Goal: Transaction & Acquisition: Purchase product/service

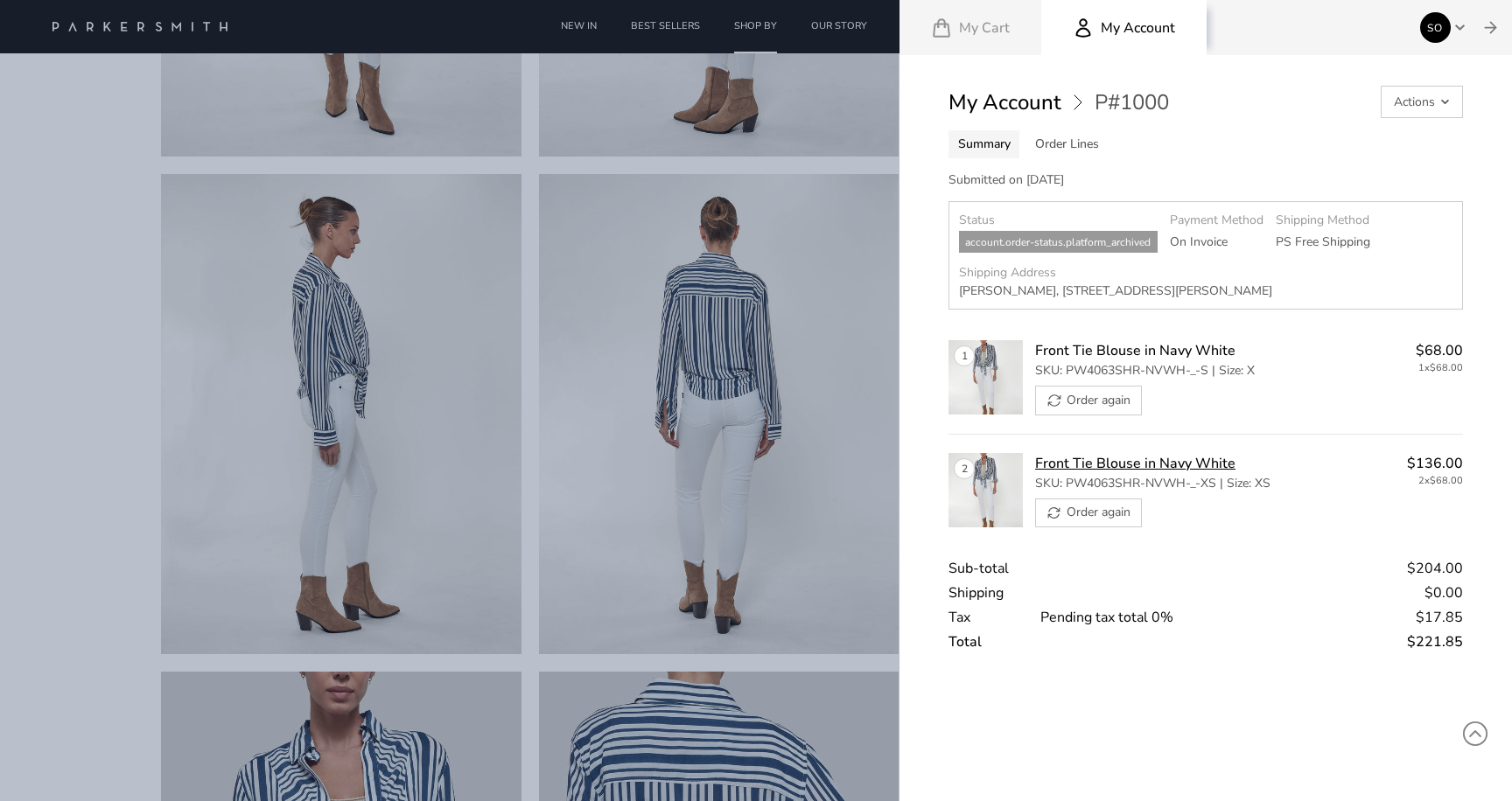
scroll to position [473, 0]
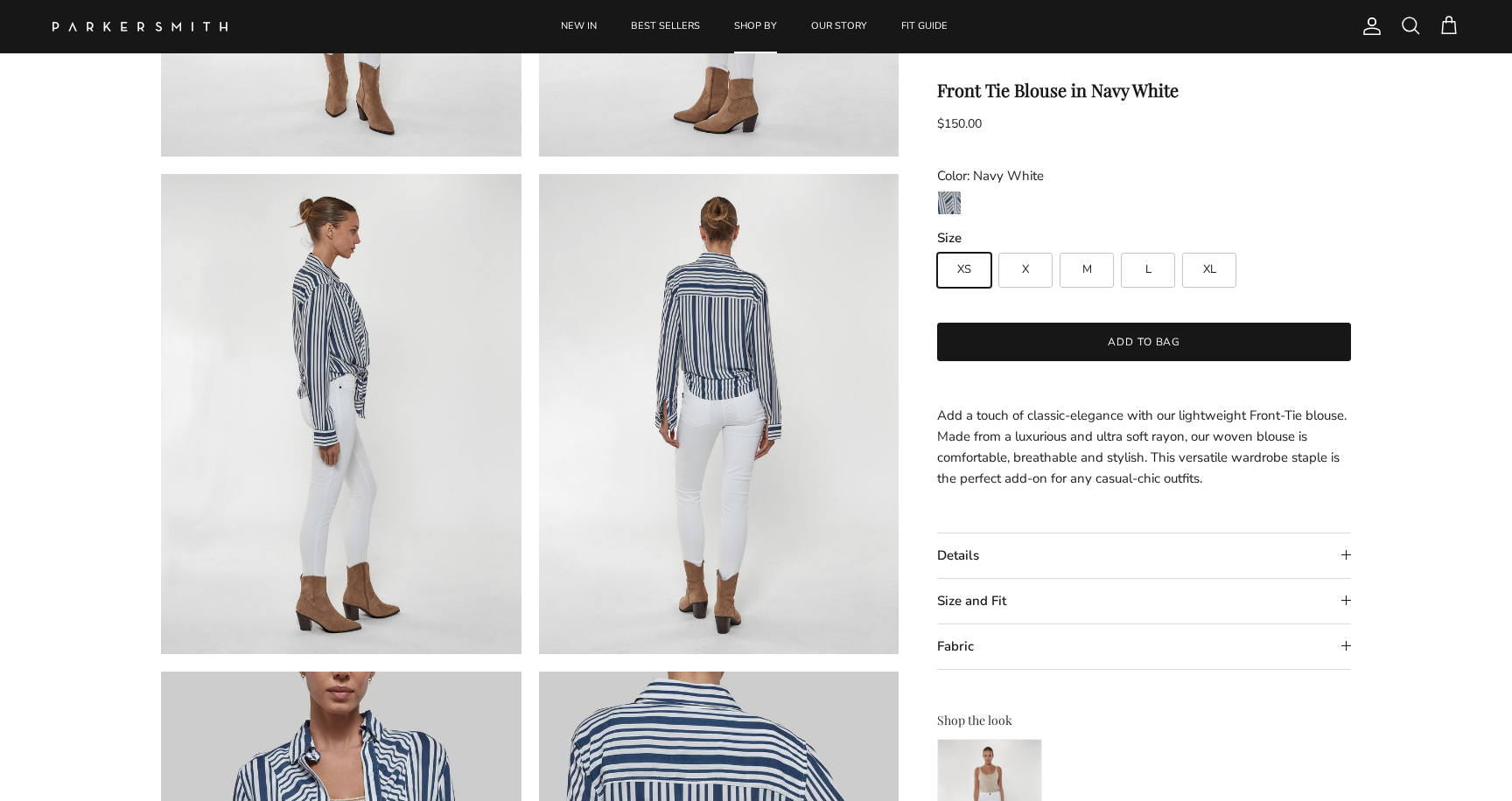
scroll to position [473, 0]
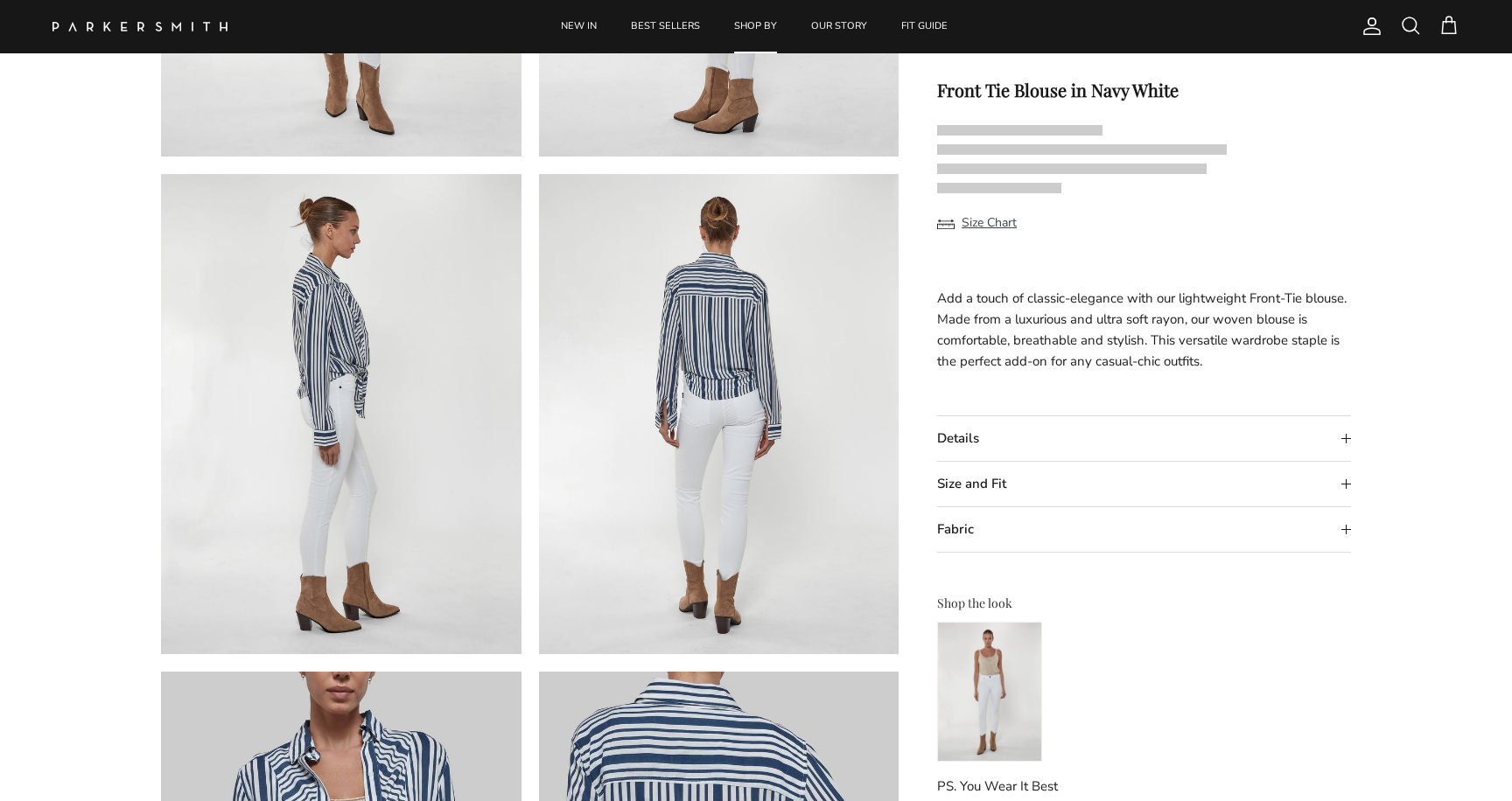
click at [1442, 24] on span at bounding box center [1449, 25] width 21 height 21
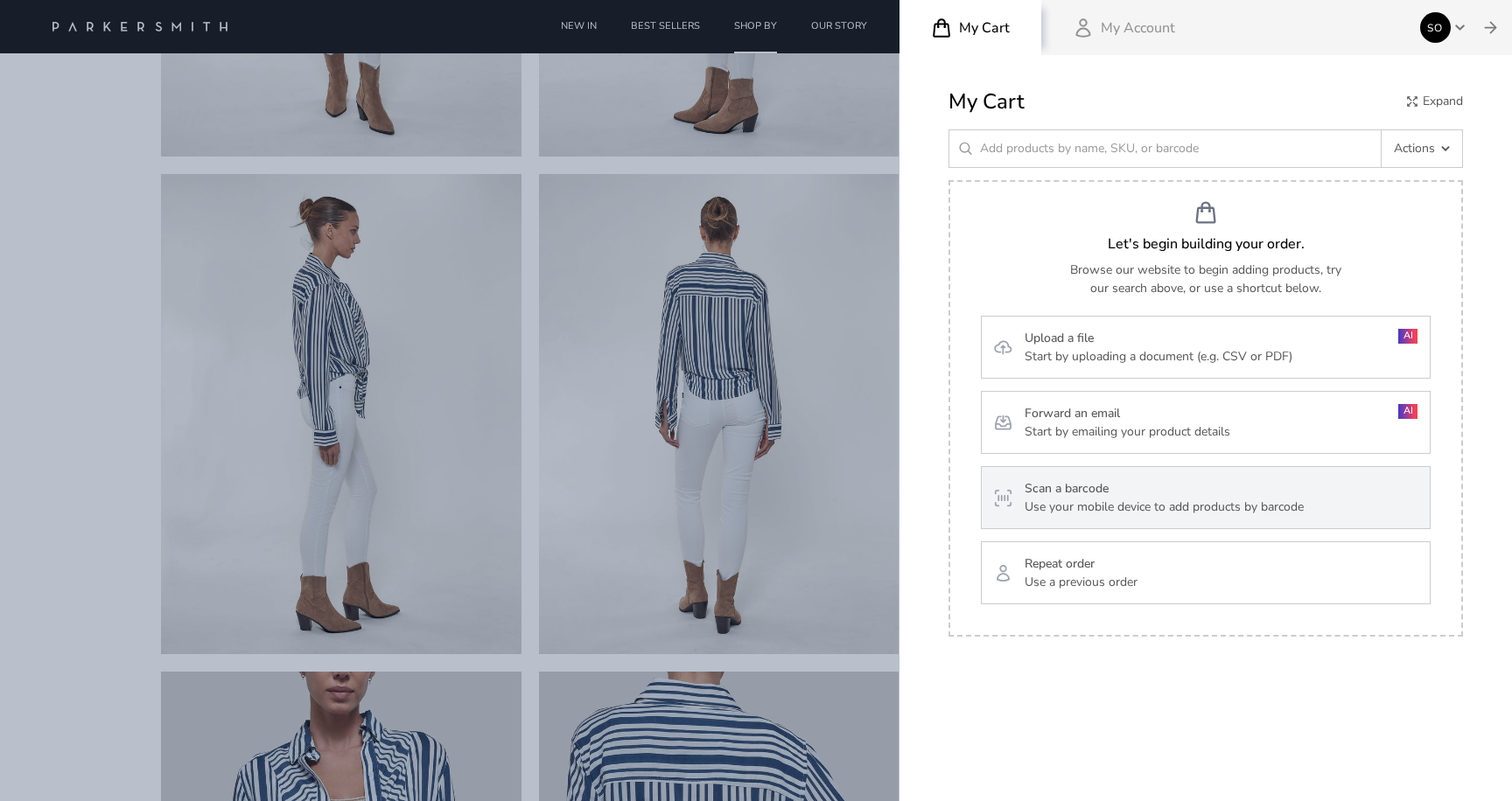
click at [1125, 506] on p "Use your mobile device to add products by barcode" at bounding box center [1164, 506] width 279 height 18
click at [1108, 493] on h3 "Scan a barcode" at bounding box center [1164, 488] width 279 height 18
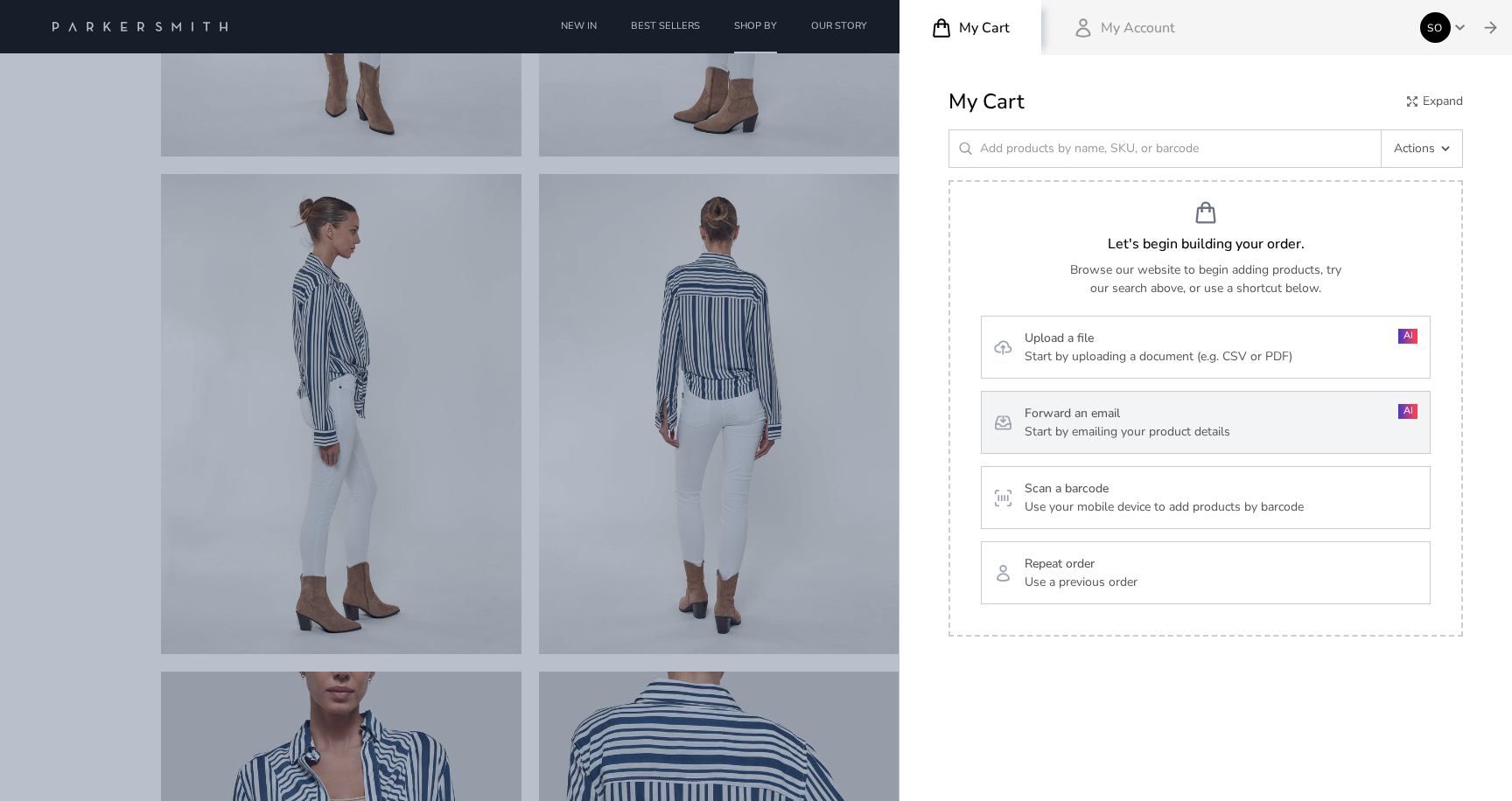
click at [1200, 419] on h3 "Forward an email" at bounding box center [1127, 413] width 205 height 18
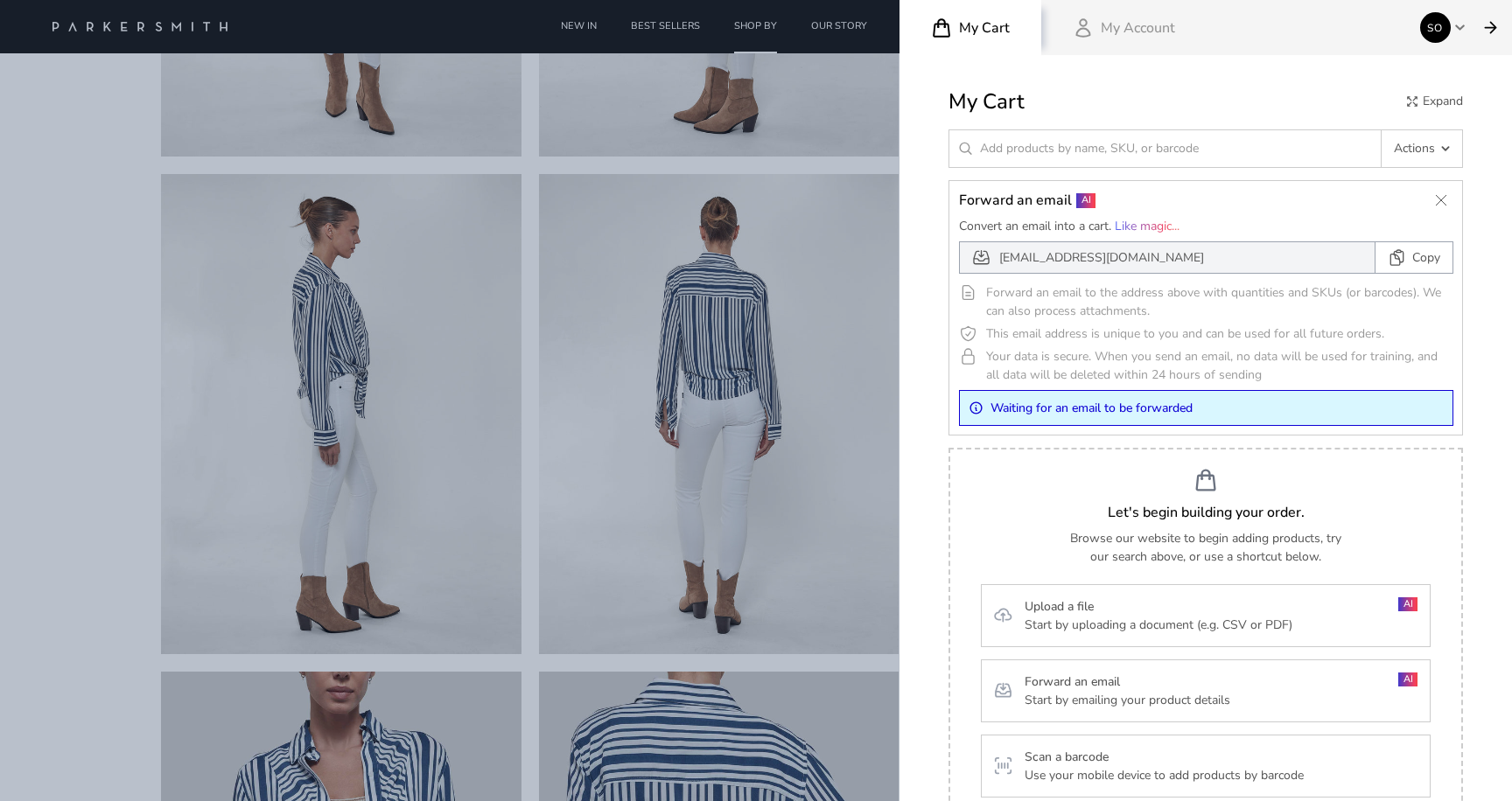
click at [1496, 28] on icon "Close" at bounding box center [1489, 26] width 18 height 18
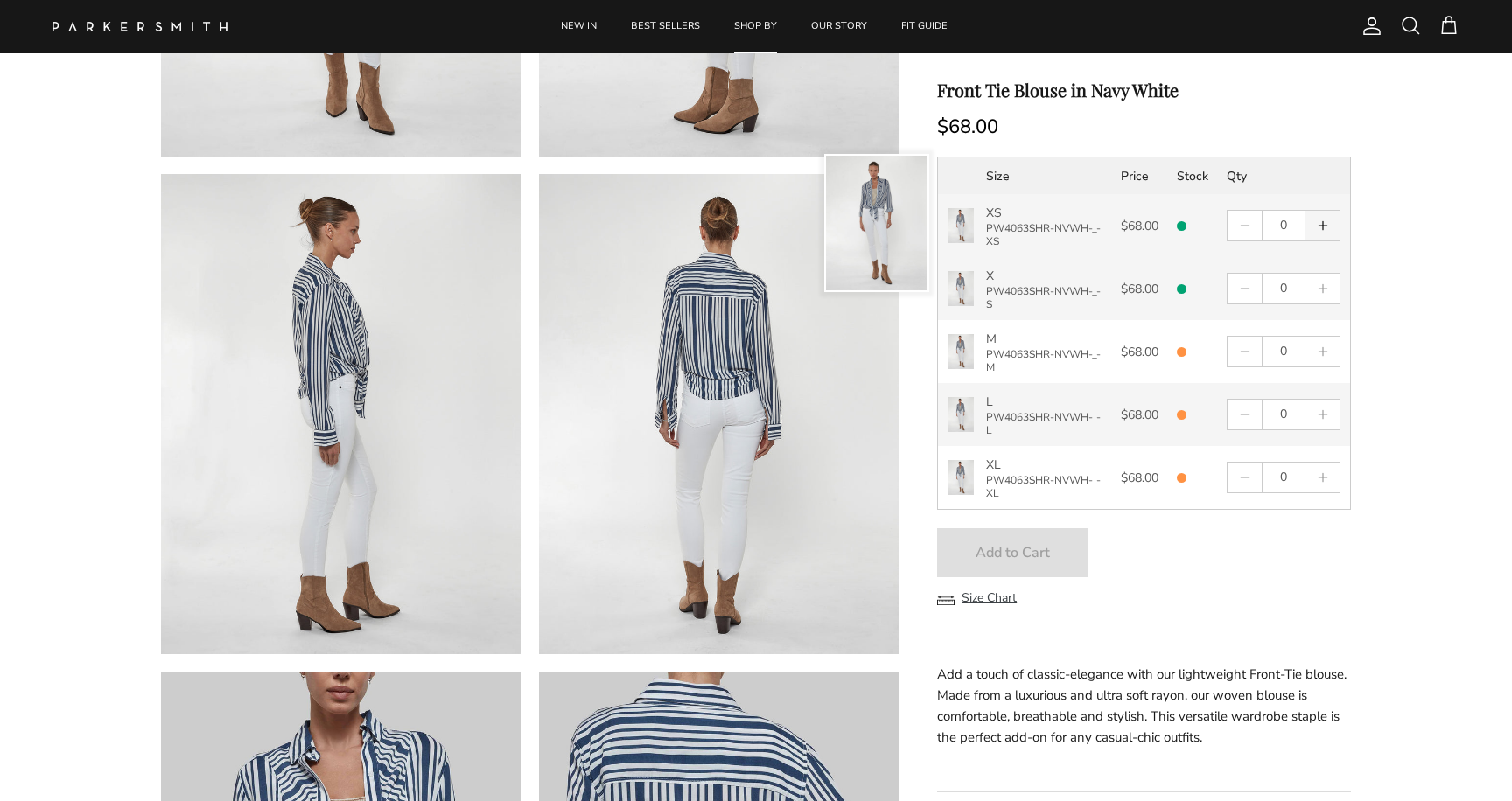
click at [1323, 230] on svg-plus "button" at bounding box center [1323, 225] width 12 height 12
click at [1321, 229] on svg-plus "button" at bounding box center [1323, 225] width 12 height 12
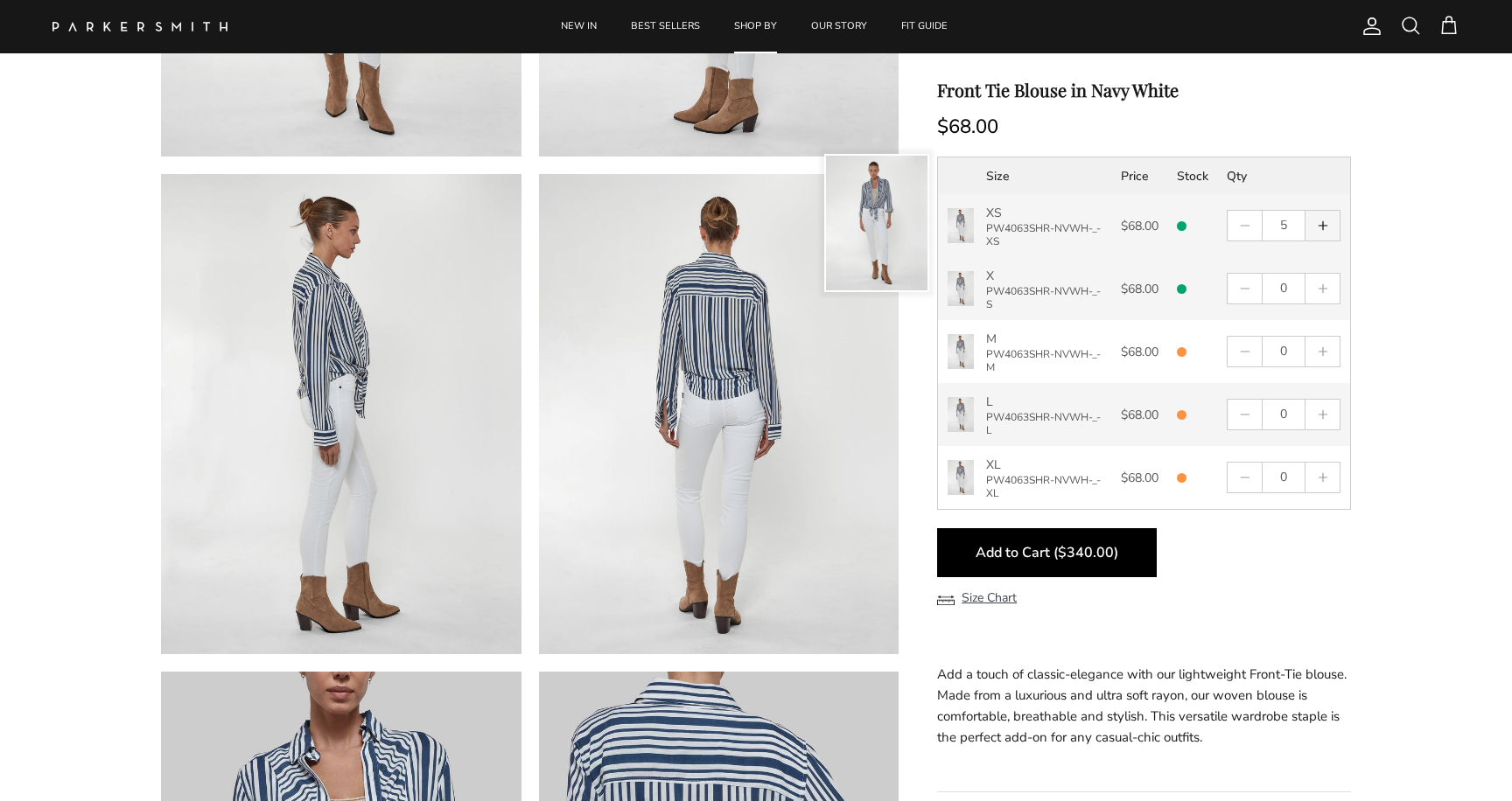
click at [1321, 229] on svg-plus "button" at bounding box center [1323, 225] width 12 height 12
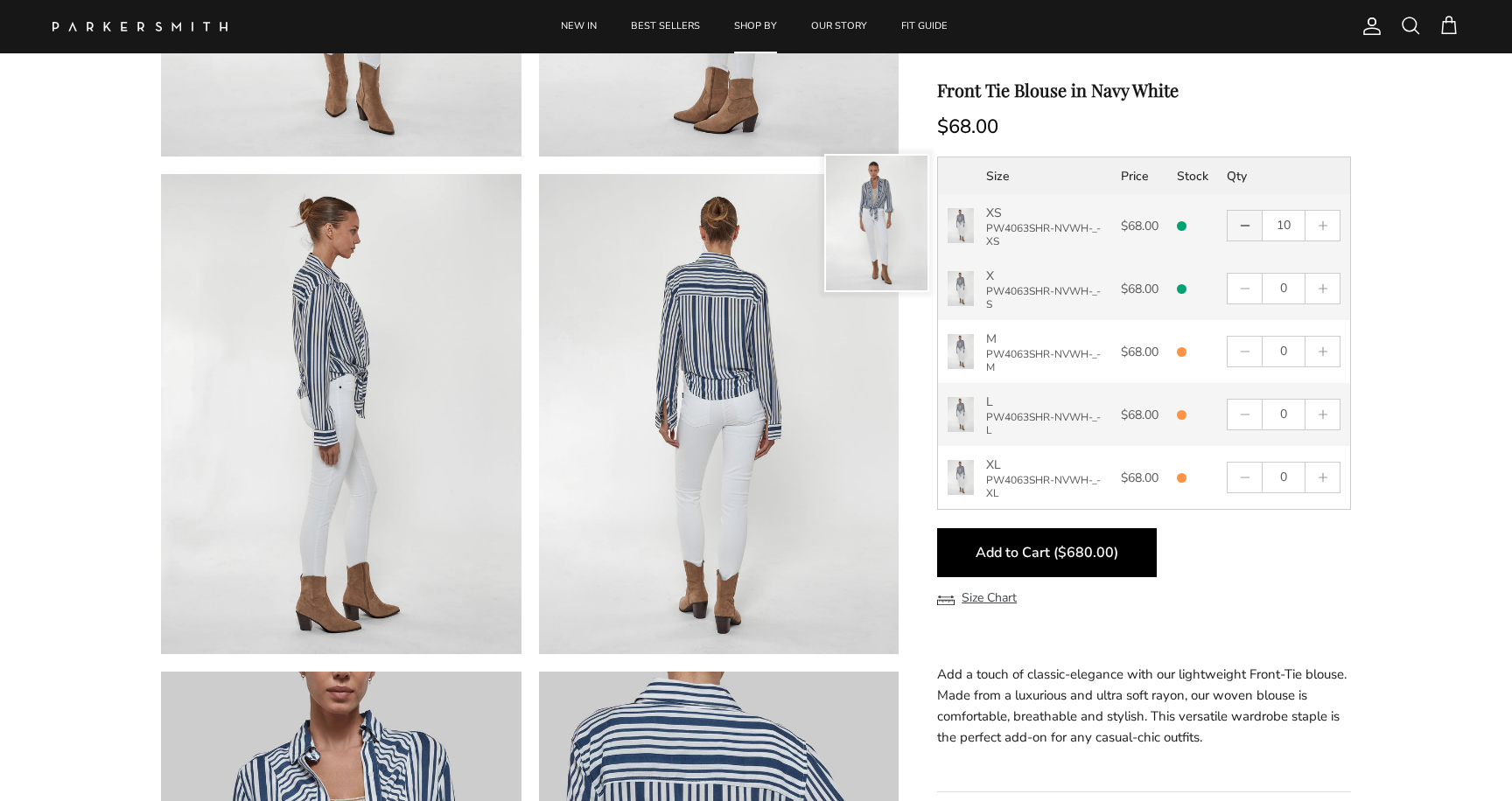
click at [1246, 233] on button "button" at bounding box center [1244, 226] width 33 height 30
click at [1246, 236] on button "button" at bounding box center [1244, 226] width 33 height 30
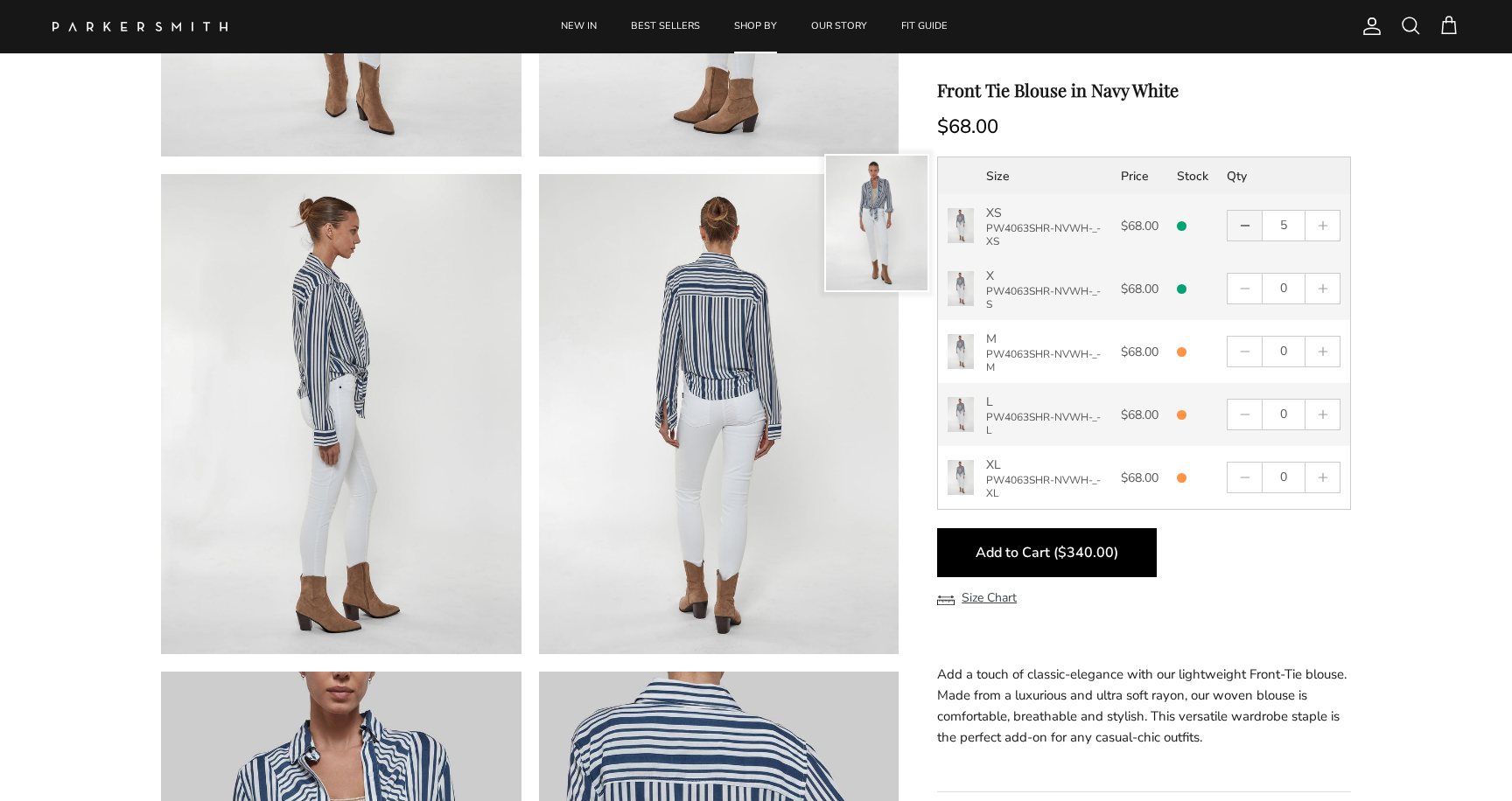
click at [1246, 236] on button "button" at bounding box center [1244, 226] width 33 height 30
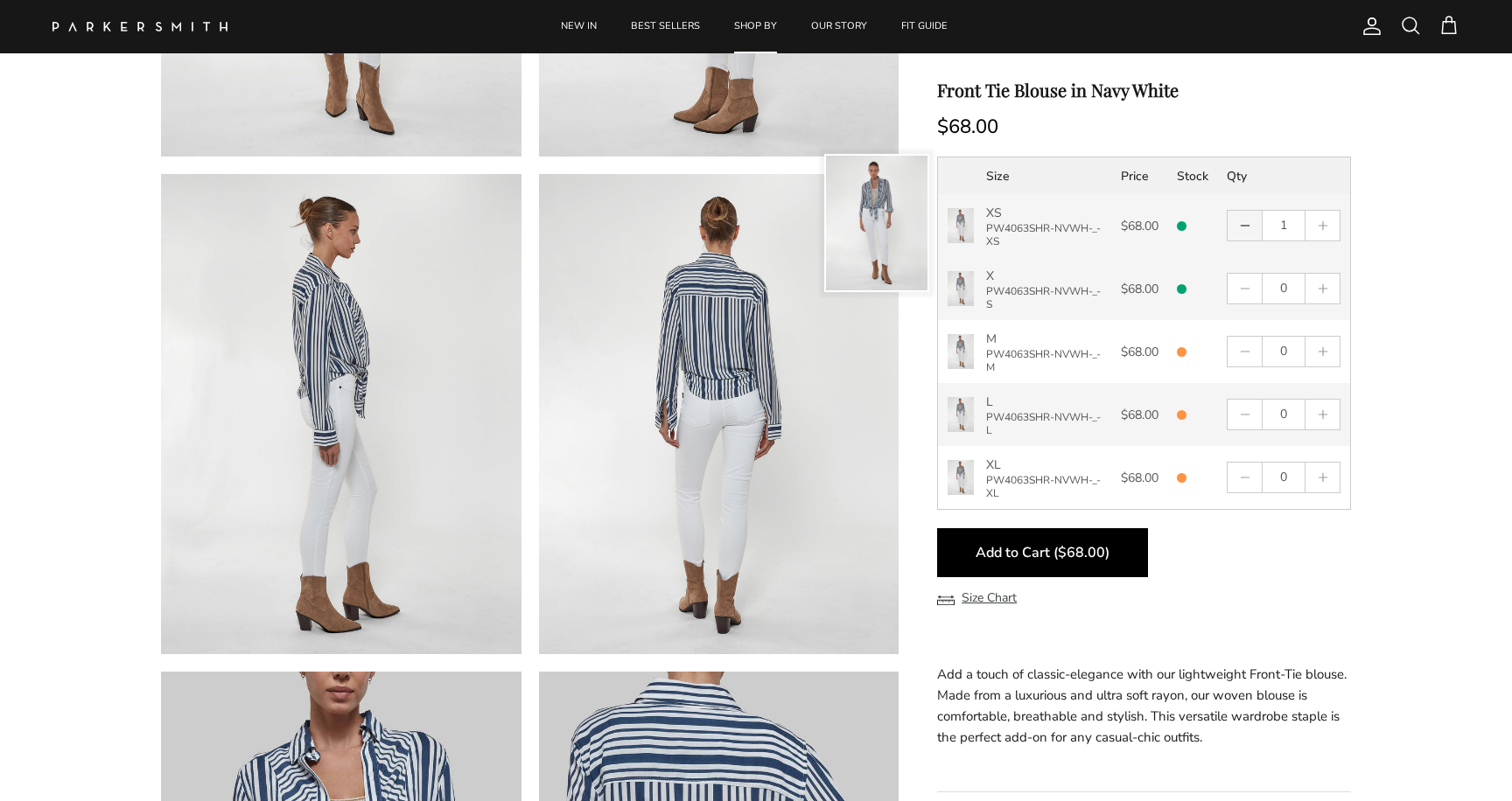
type input "0"
click at [1246, 236] on button "button" at bounding box center [1244, 226] width 33 height 30
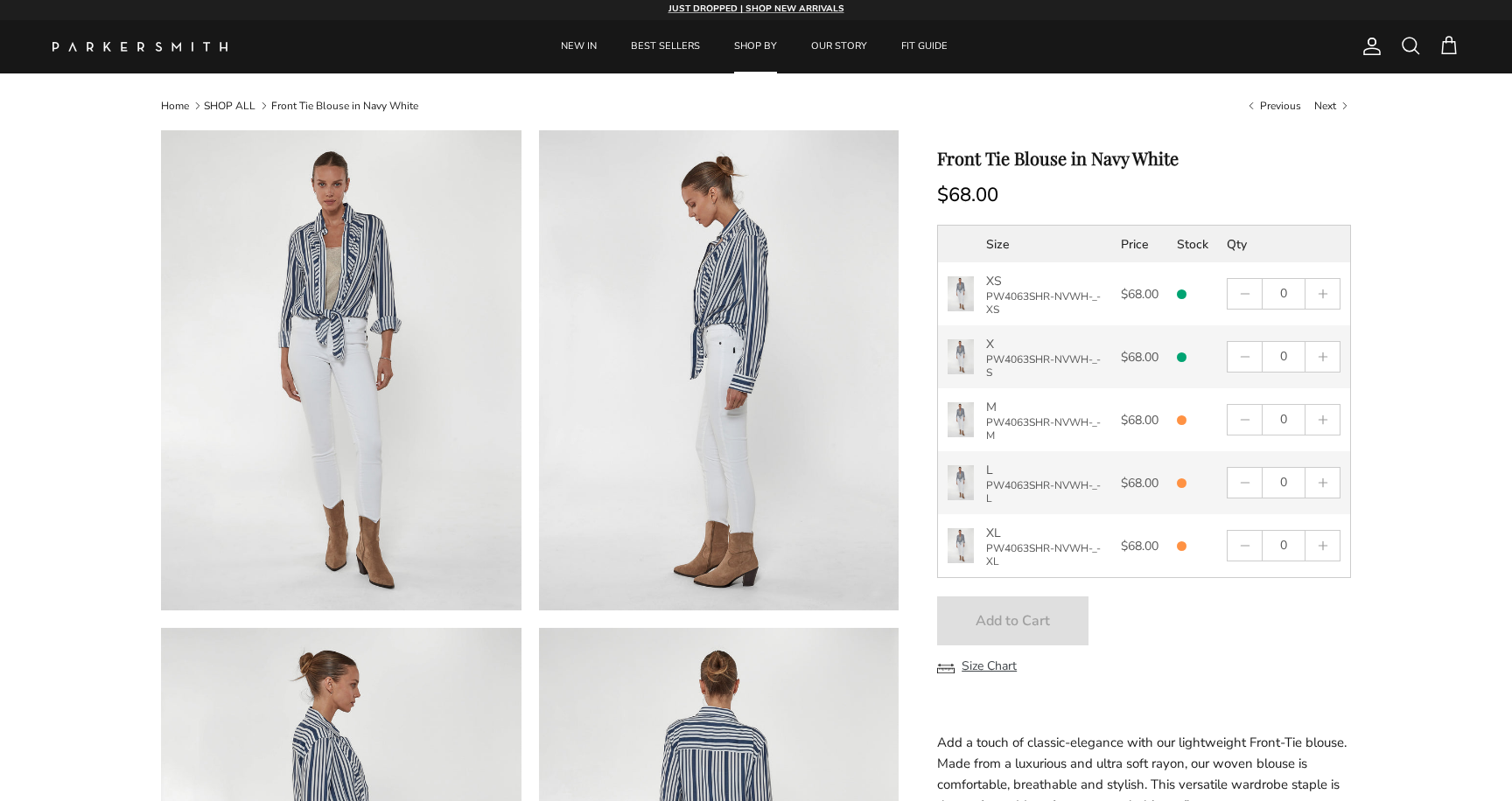
scroll to position [4, 0]
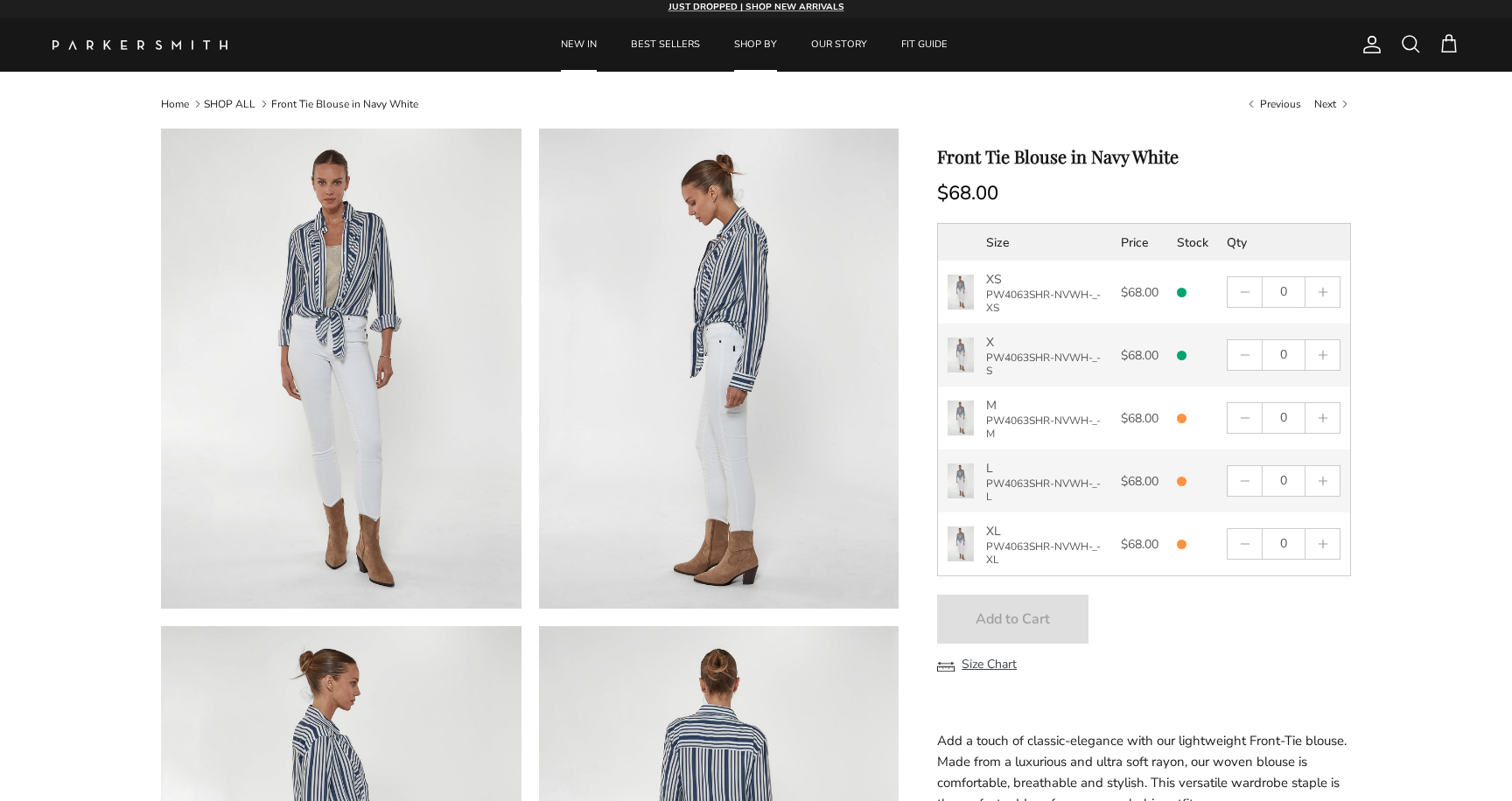
click at [585, 43] on link "NEW IN" at bounding box center [578, 44] width 67 height 54
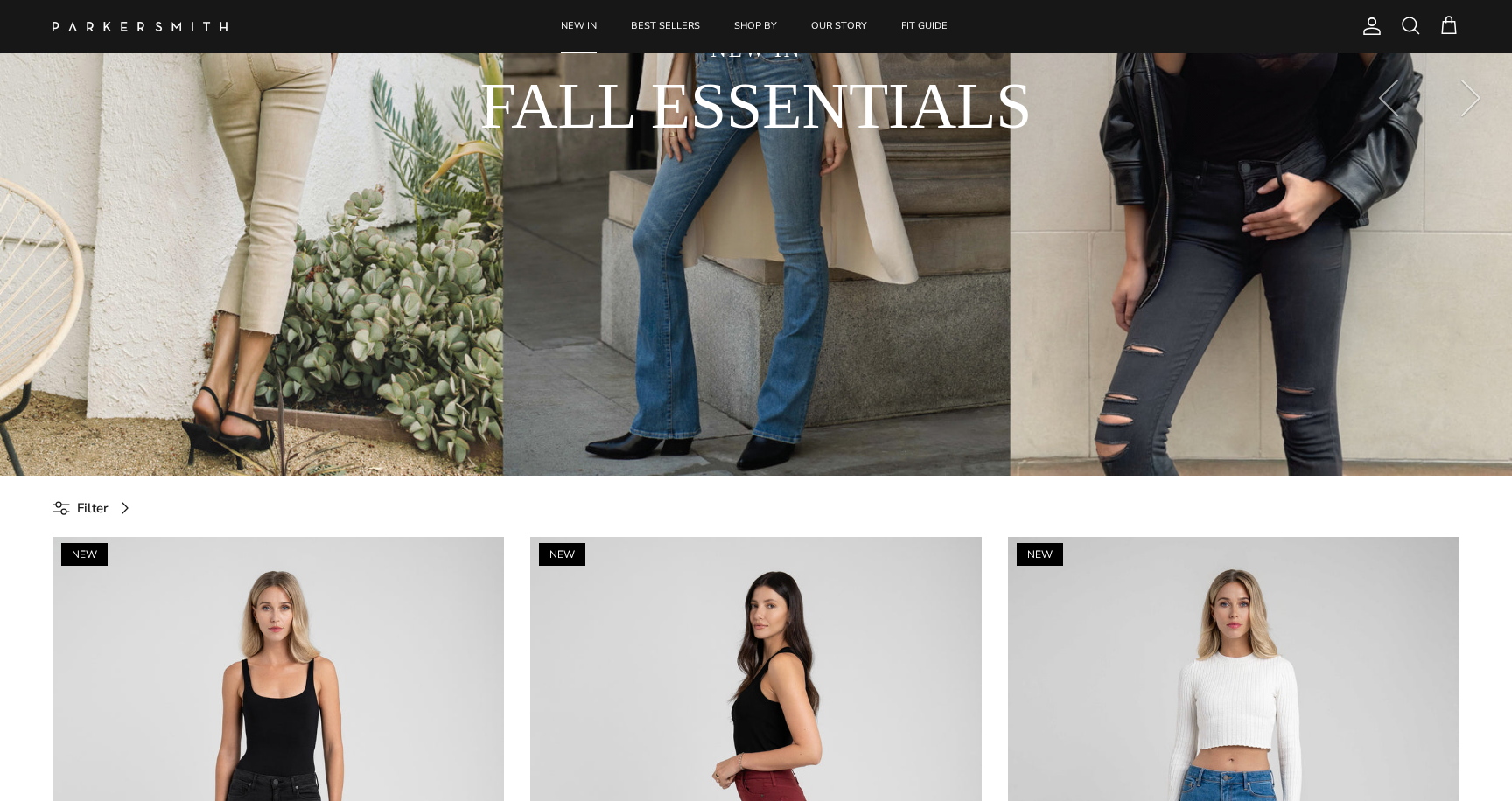
select select "S"
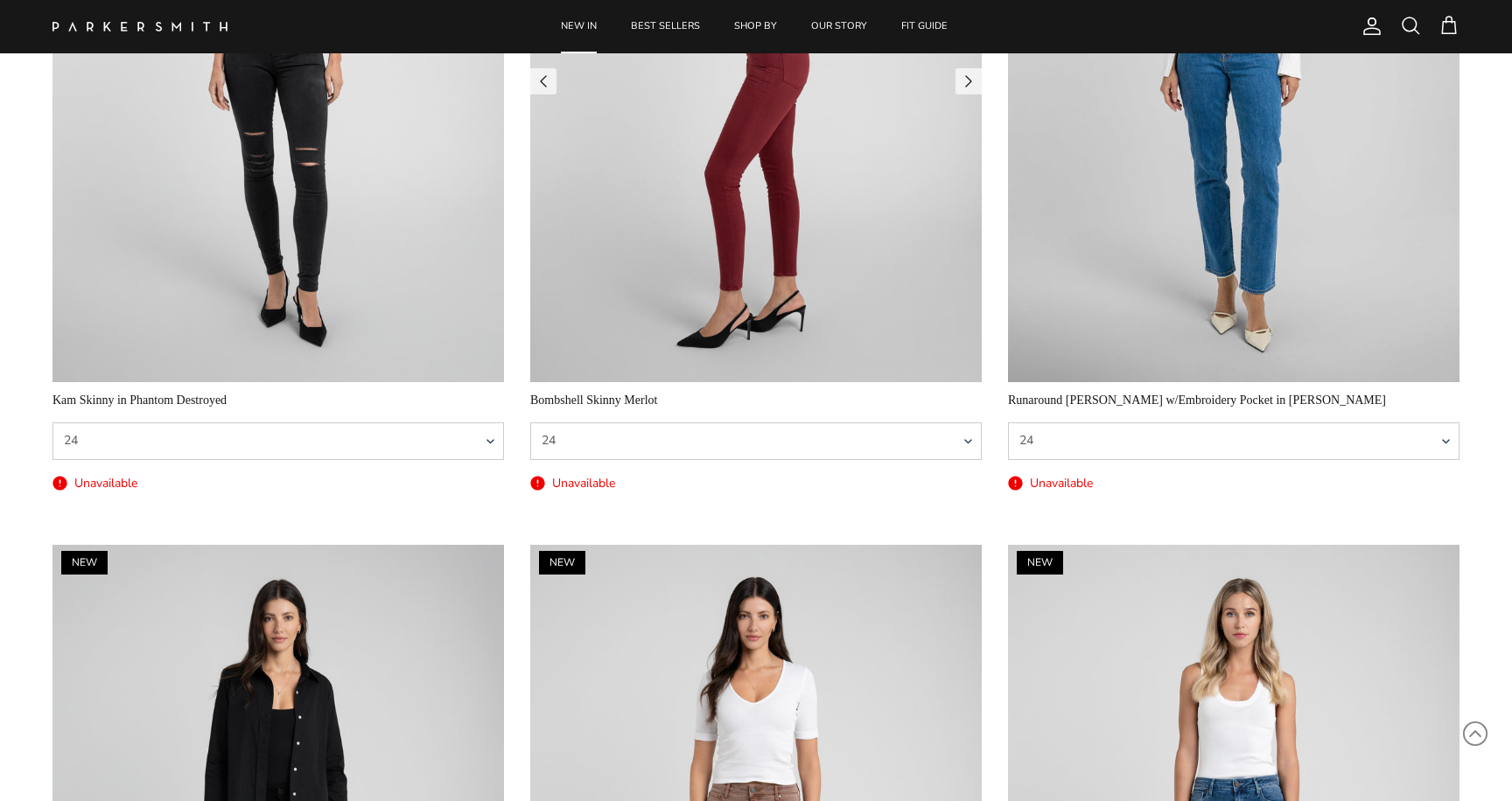
scroll to position [1118, 0]
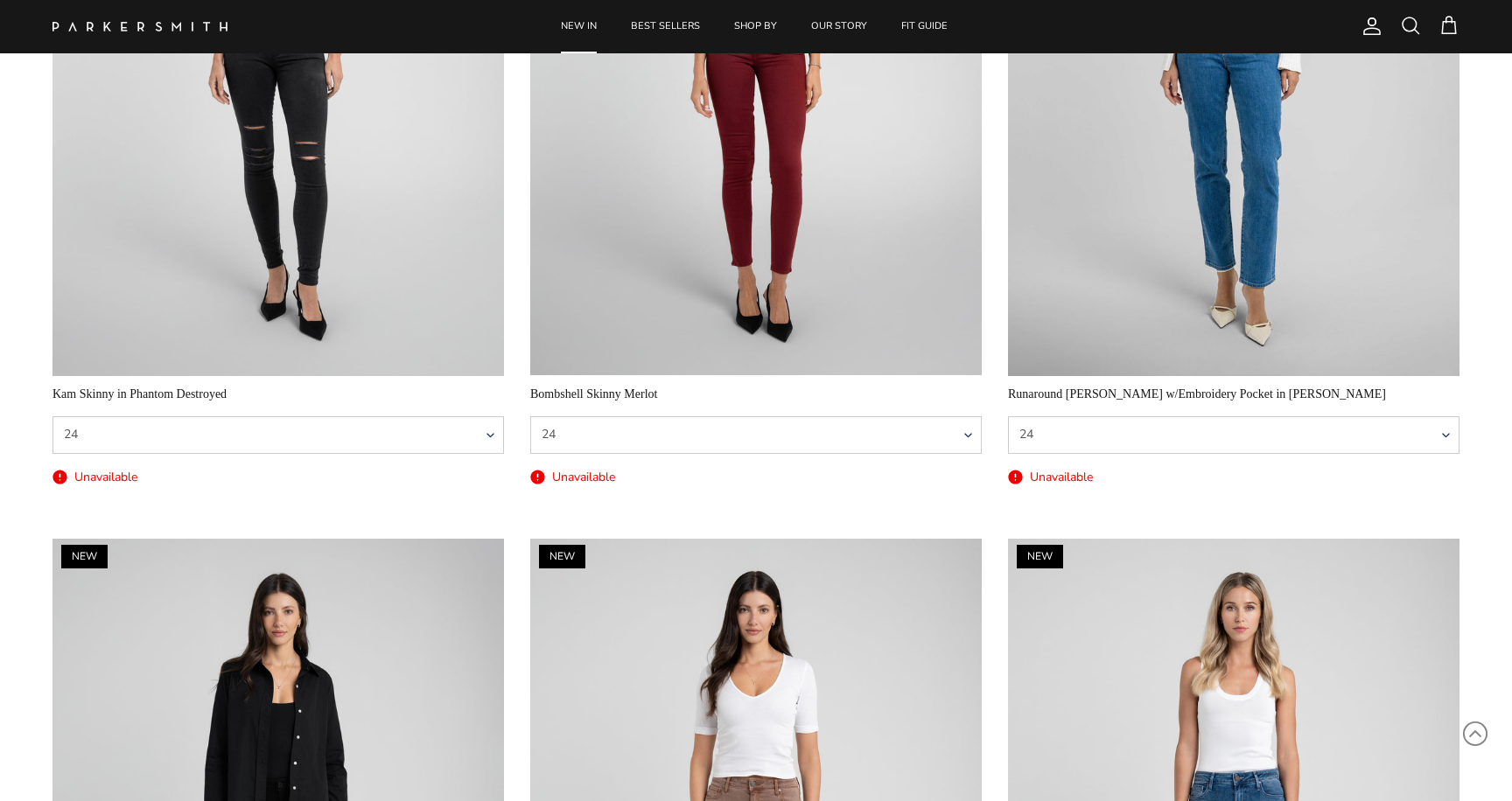
click at [564, 391] on div "Bombshell Skinny Merlot" at bounding box center [755, 394] width 452 height 19
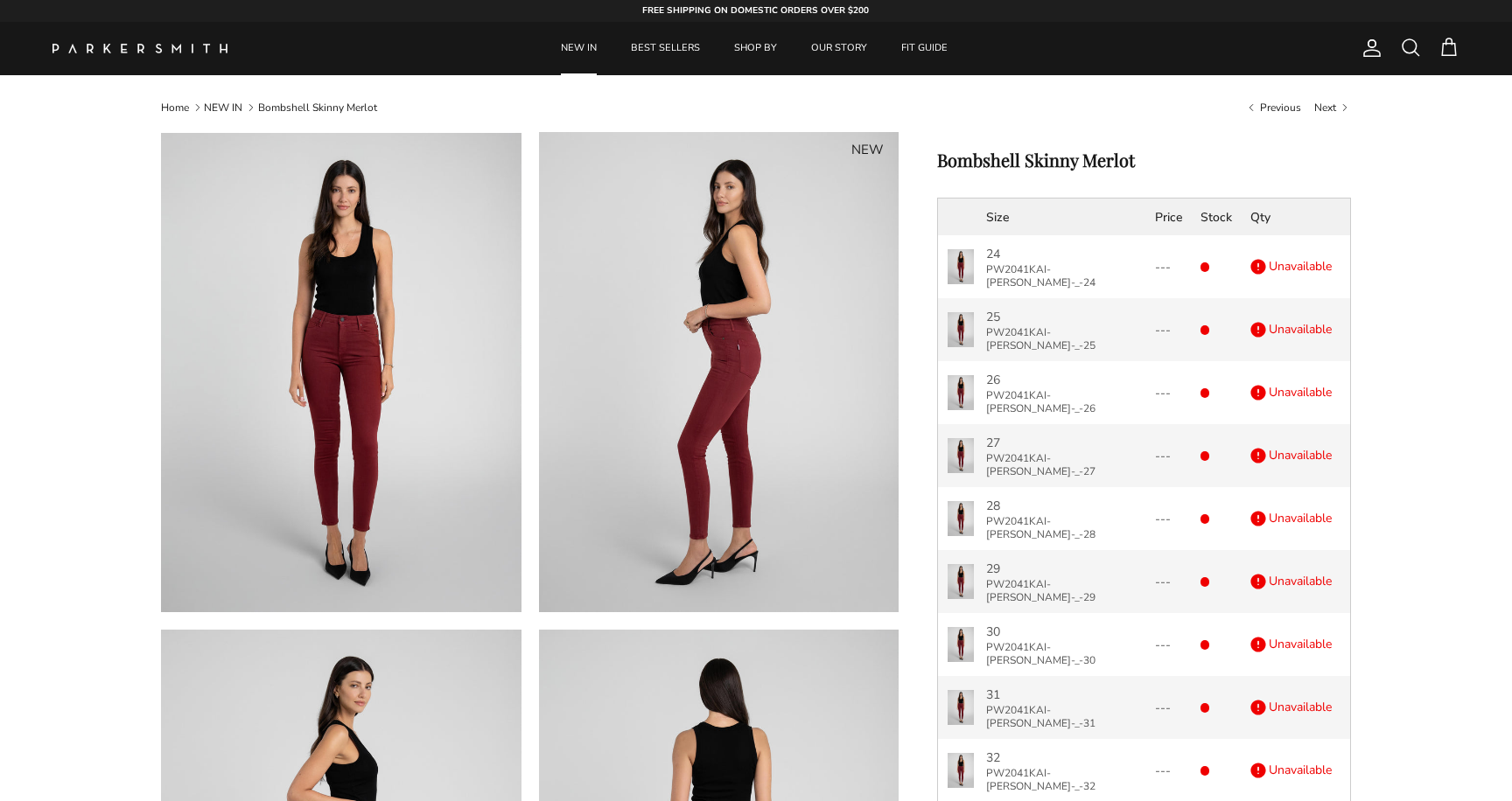
click at [1054, 158] on h1 "Bombshell Skinny Merlot" at bounding box center [1143, 160] width 414 height 21
click at [1054, 157] on h1 "Bombshell Skinny Merlot" at bounding box center [1143, 160] width 414 height 21
copy div "Bombshell Skinny Merlot"
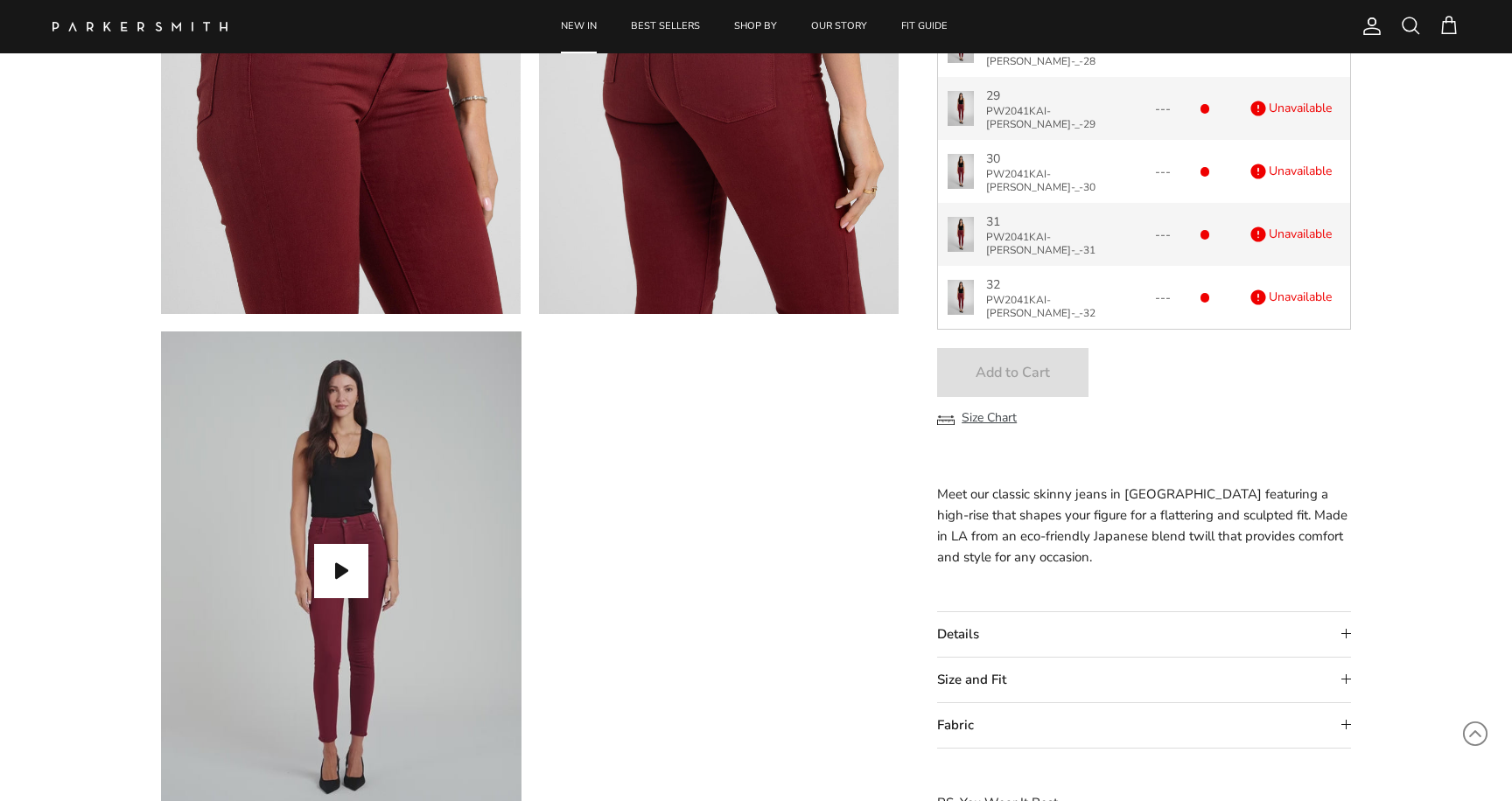
scroll to position [1313, 0]
click at [944, 638] on summary "Details" at bounding box center [1143, 632] width 414 height 44
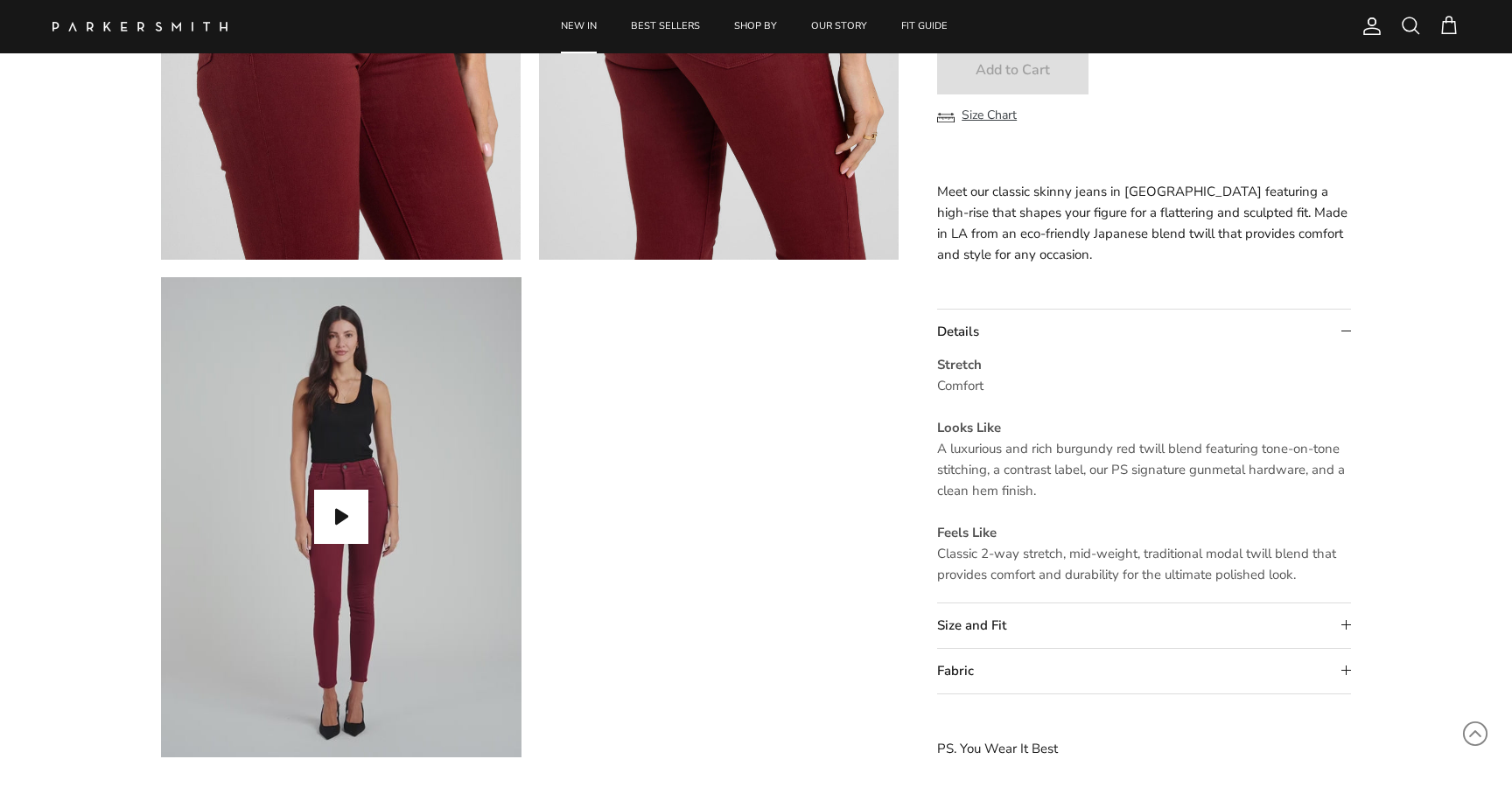
scroll to position [1389, 0]
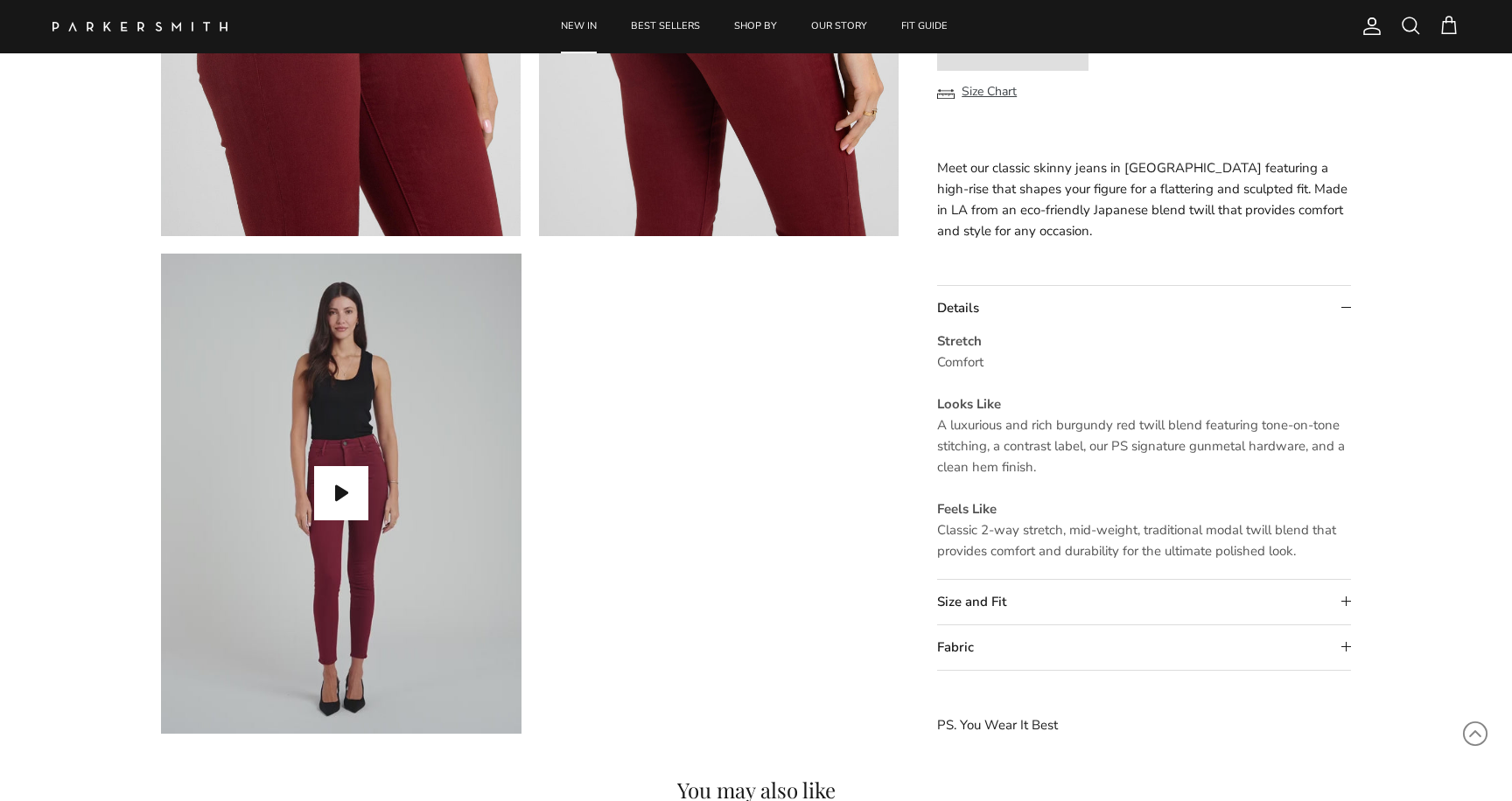
click at [965, 662] on summary "Fabric" at bounding box center [1143, 647] width 414 height 44
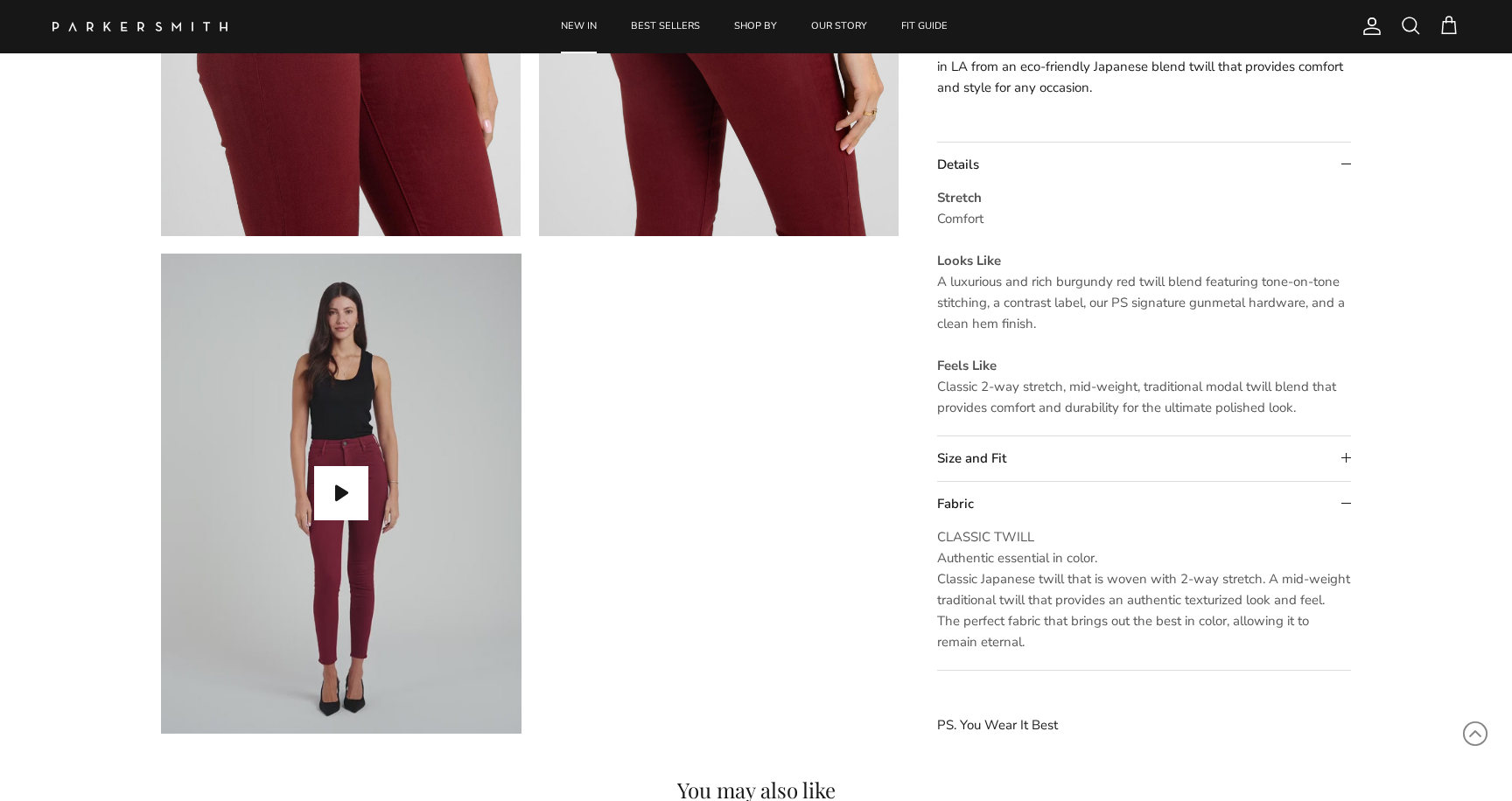
click at [1027, 454] on summary "Size and Fit" at bounding box center [1143, 458] width 414 height 44
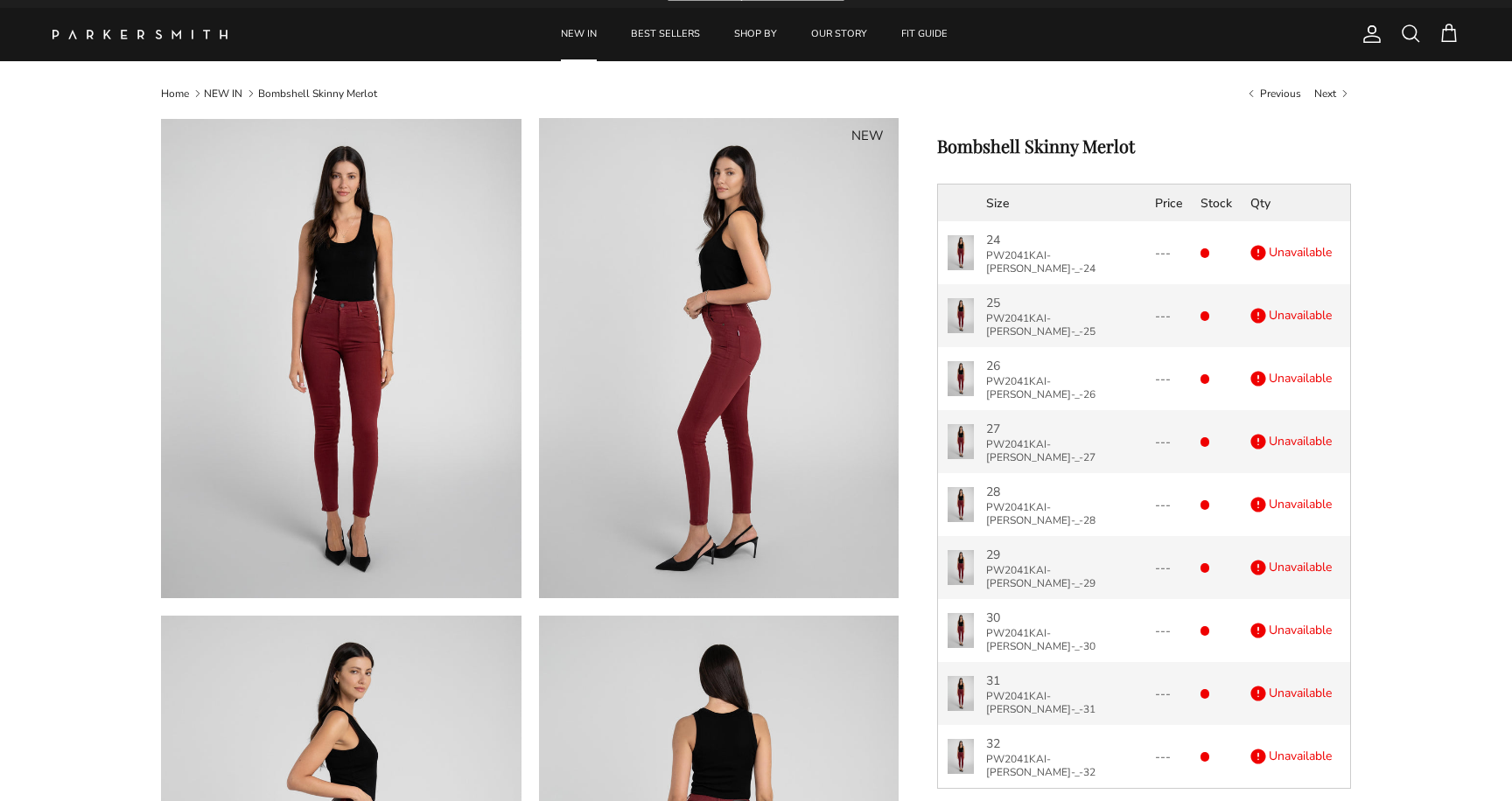
scroll to position [15, 0]
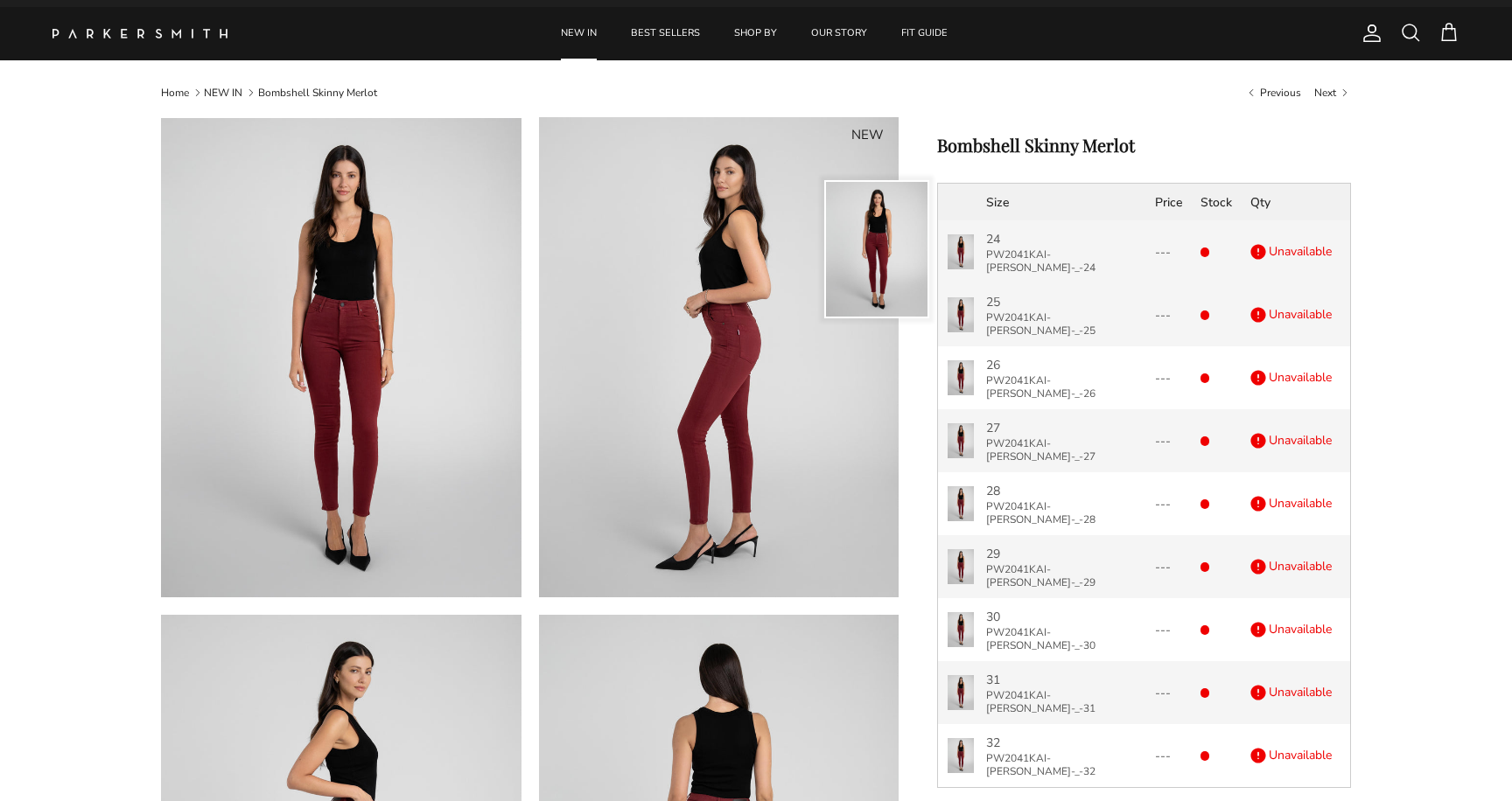
click at [1018, 254] on p "PW2041KAI-MERL-_-24" at bounding box center [1061, 262] width 151 height 26
click at [1013, 253] on p "PW2041KAI-MERL-_-24" at bounding box center [1061, 262] width 151 height 26
